Goal: Check status: Check status

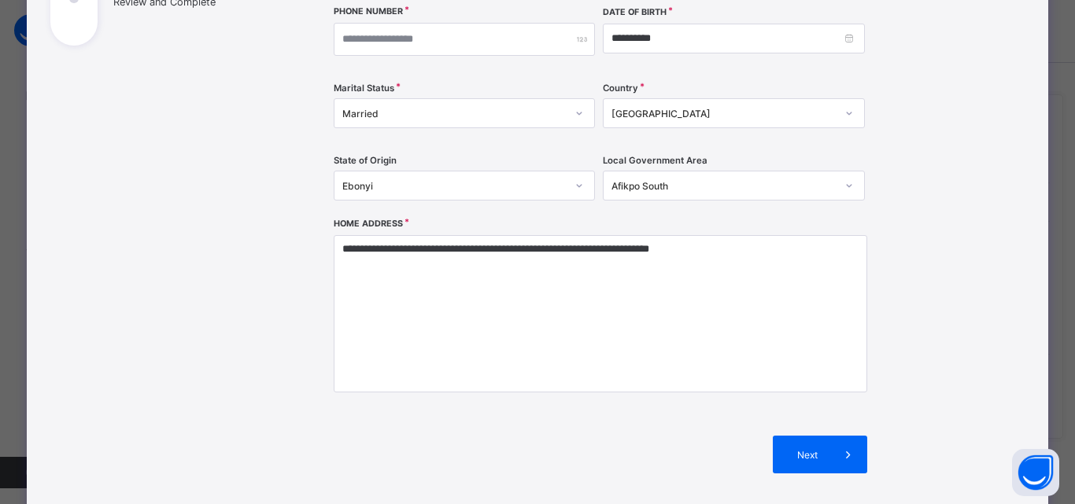
scroll to position [368, 0]
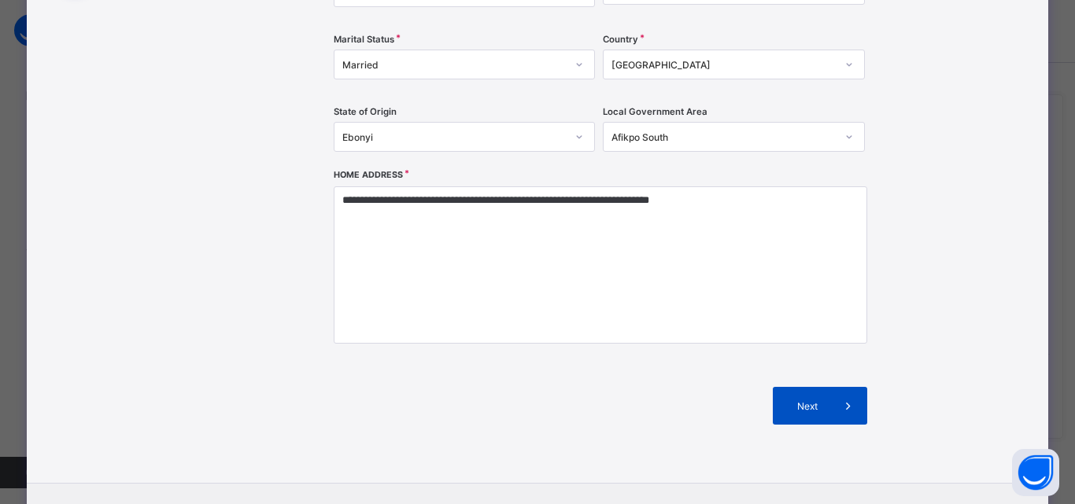
click at [846, 407] on icon at bounding box center [848, 406] width 17 height 16
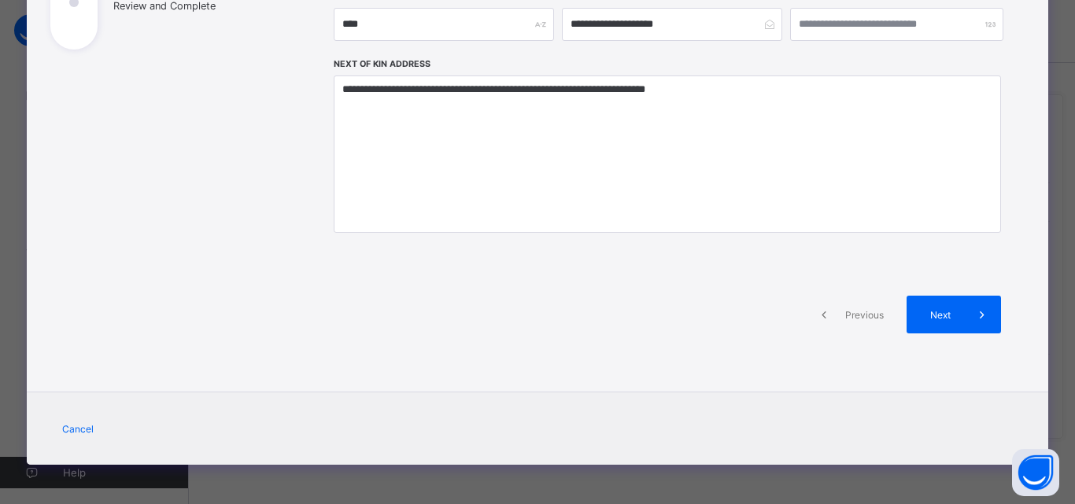
scroll to position [316, 0]
click at [975, 316] on icon at bounding box center [981, 315] width 17 height 16
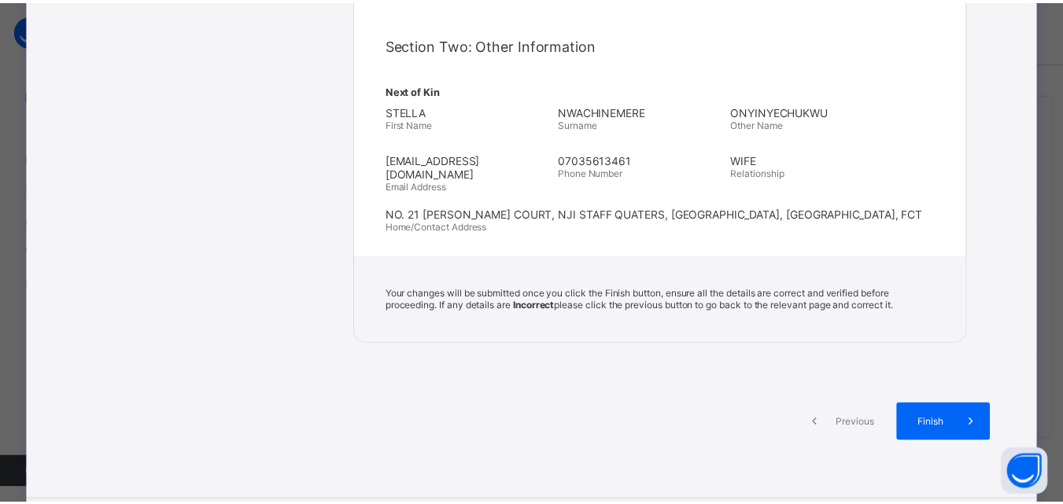
scroll to position [547, 0]
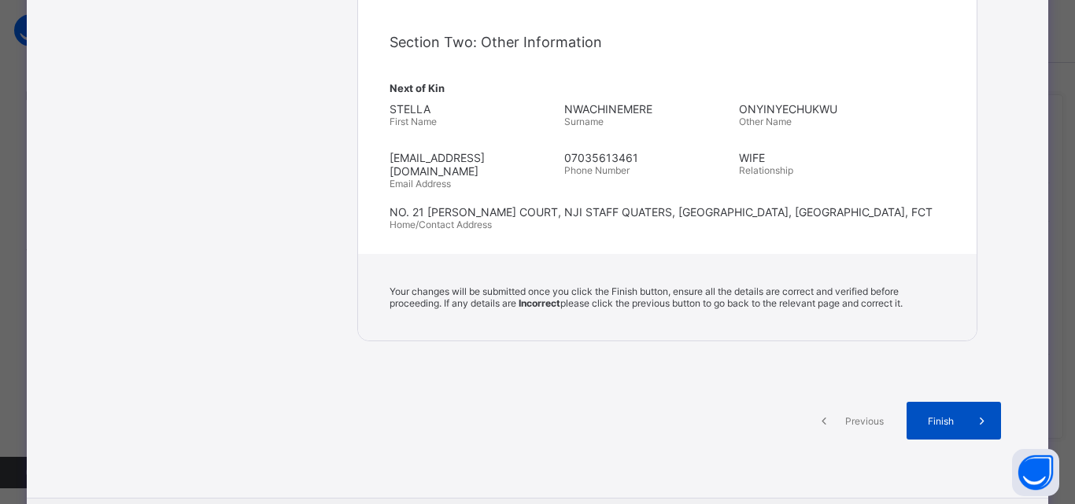
click at [973, 413] on icon at bounding box center [981, 421] width 17 height 16
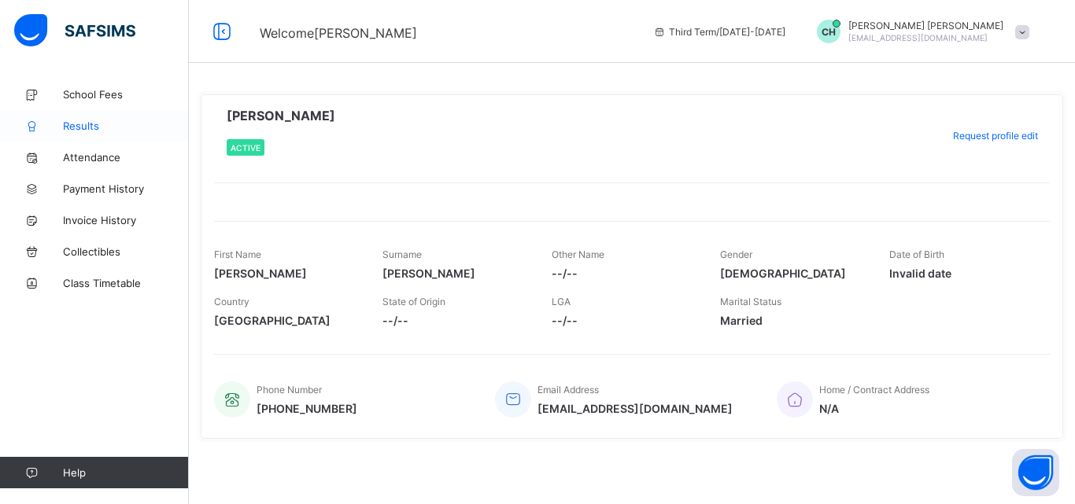
click at [83, 129] on span "Results" at bounding box center [126, 126] width 126 height 13
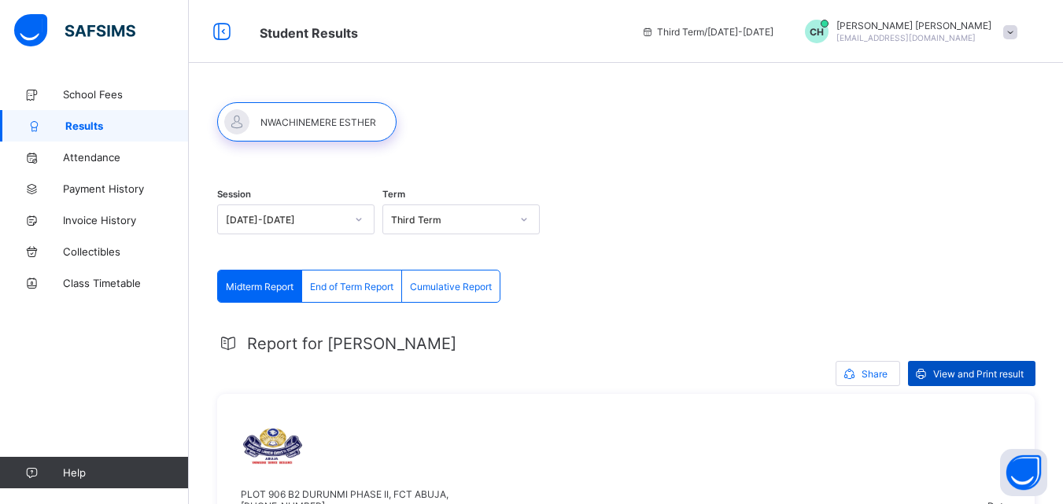
click at [963, 376] on span "View and Print result" at bounding box center [978, 374] width 90 height 12
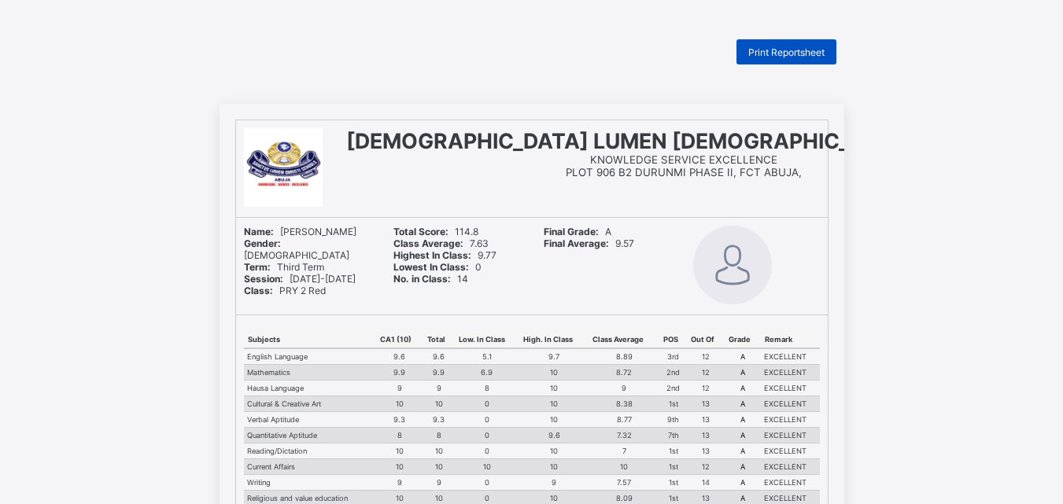
click at [774, 45] on div "Print Reportsheet" at bounding box center [787, 51] width 100 height 25
